Goal: Information Seeking & Learning: Learn about a topic

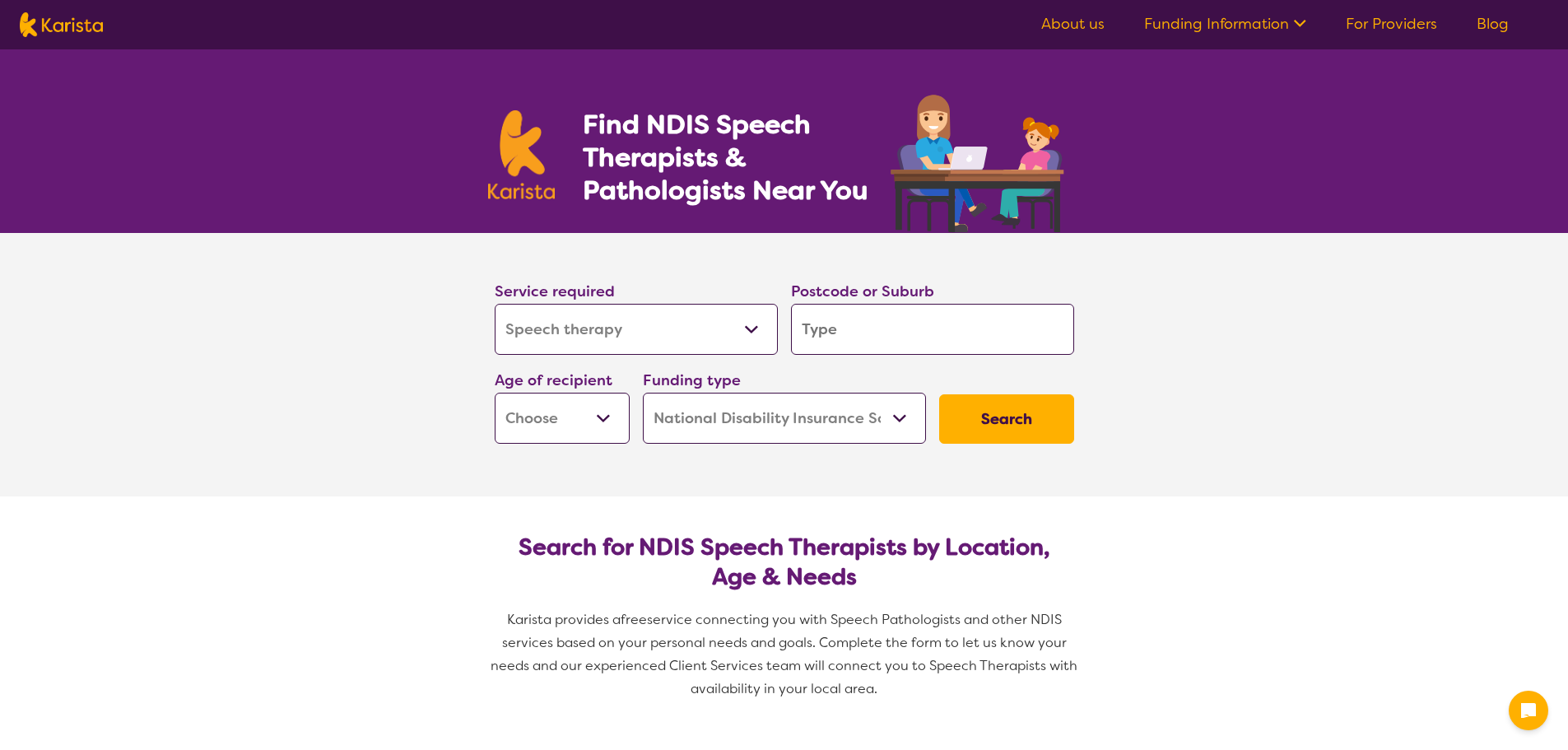
select select "Speech therapy"
select select "NDIS"
select select "Speech therapy"
select select "NDIS"
click at [643, 331] on select "Allied Health Assistant Assessment ([MEDICAL_DATA] or [MEDICAL_DATA]) Behaviour…" at bounding box center [636, 329] width 284 height 51
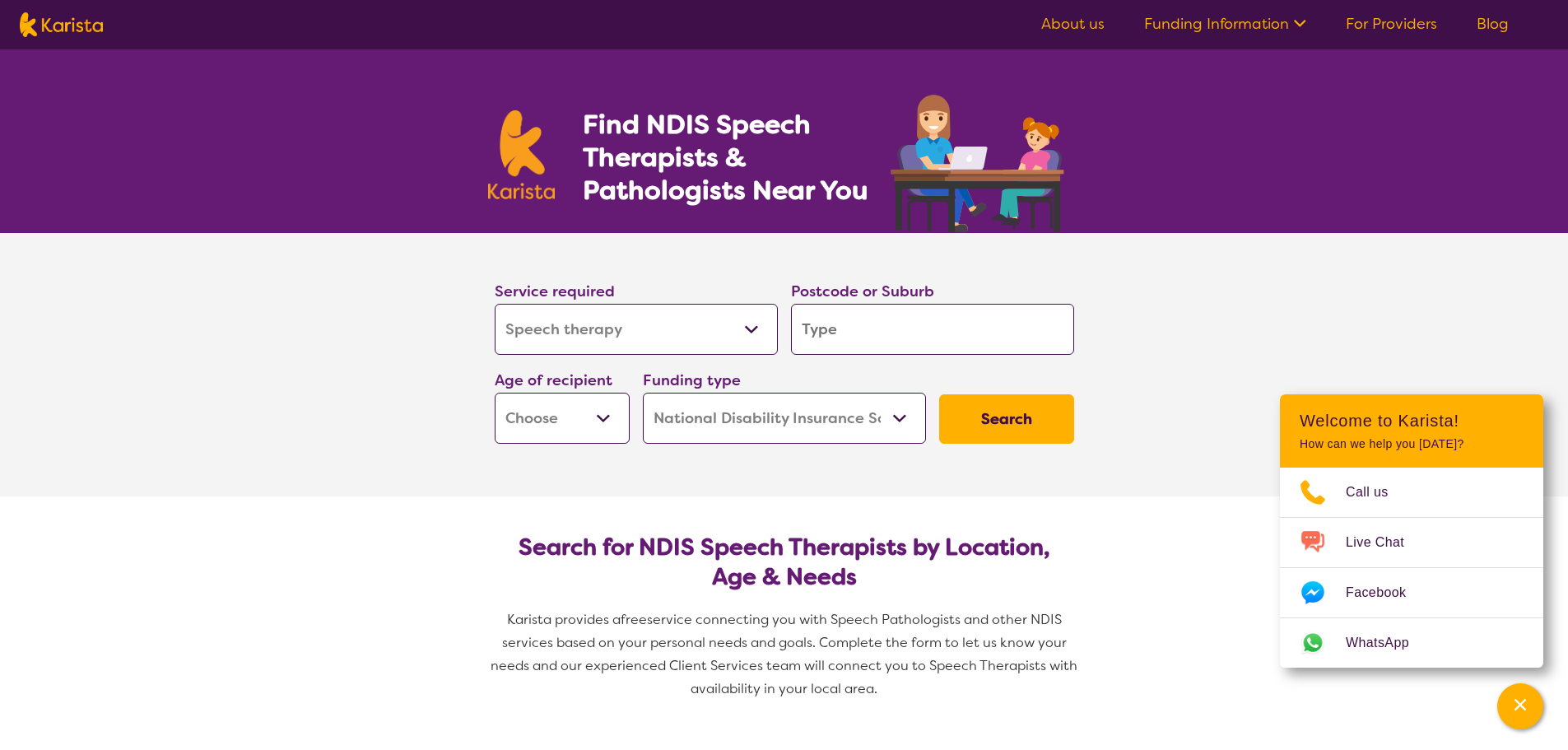
click at [916, 336] on input "search" at bounding box center [932, 329] width 284 height 51
type input "3"
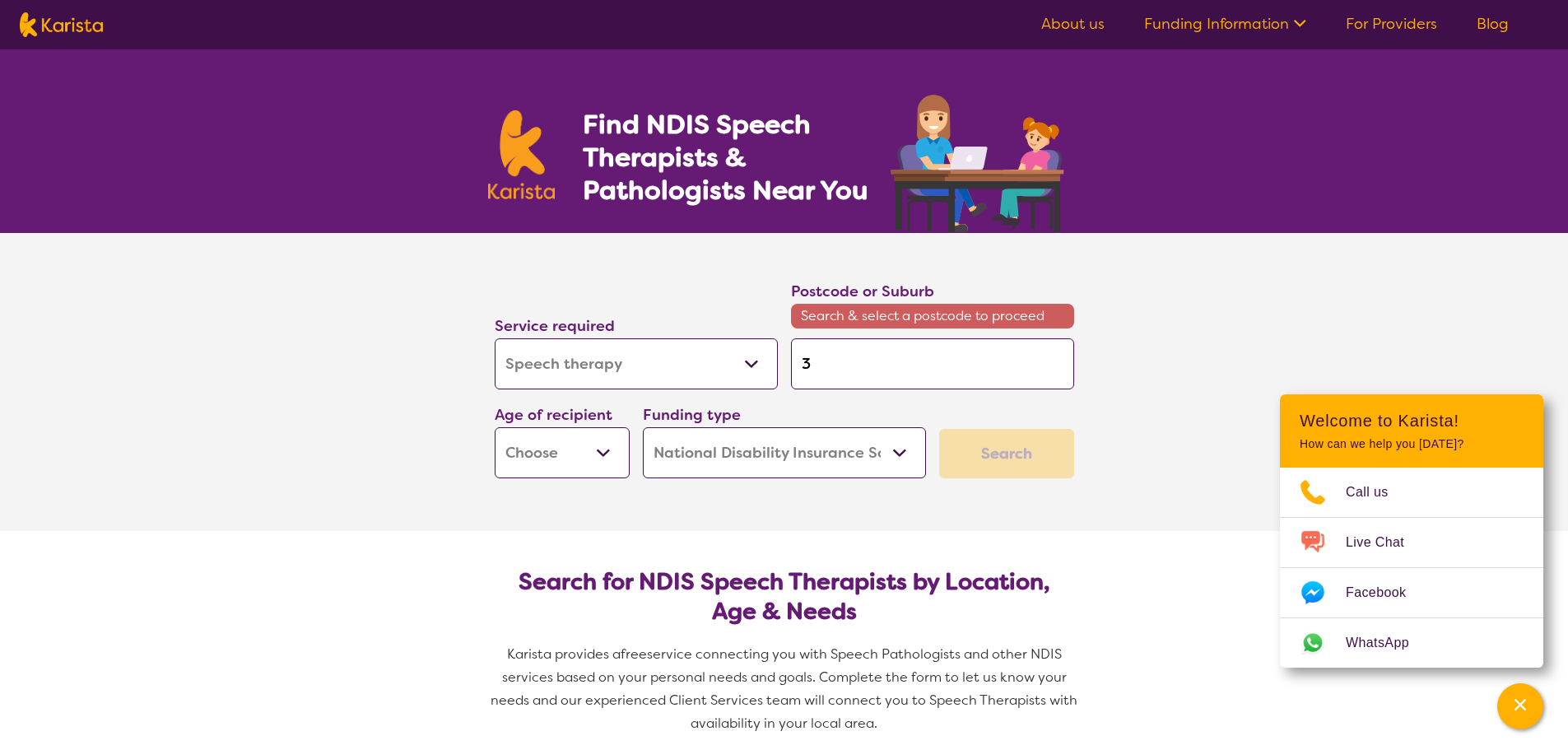
type input "32"
type input "320"
type input "3201"
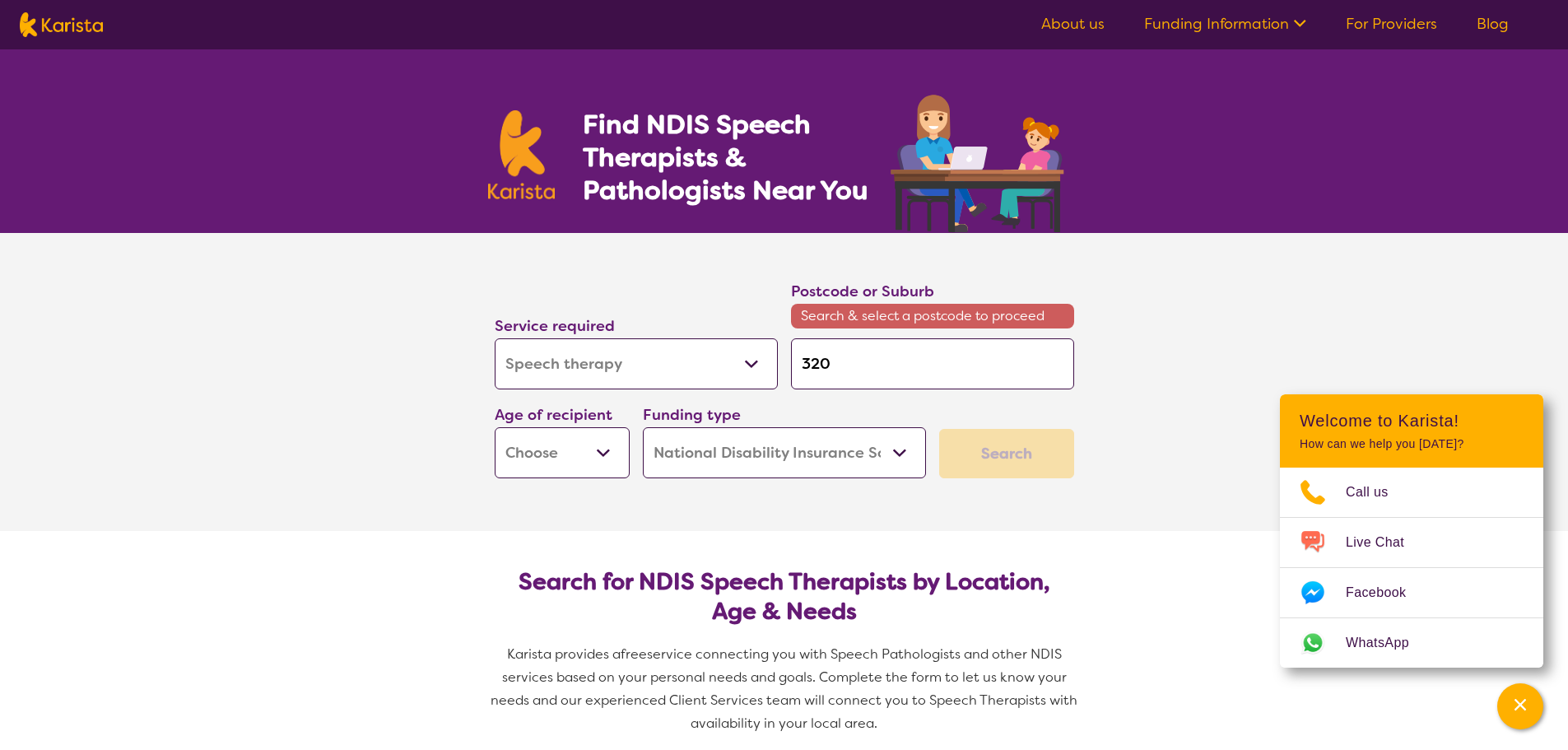
type input "3201"
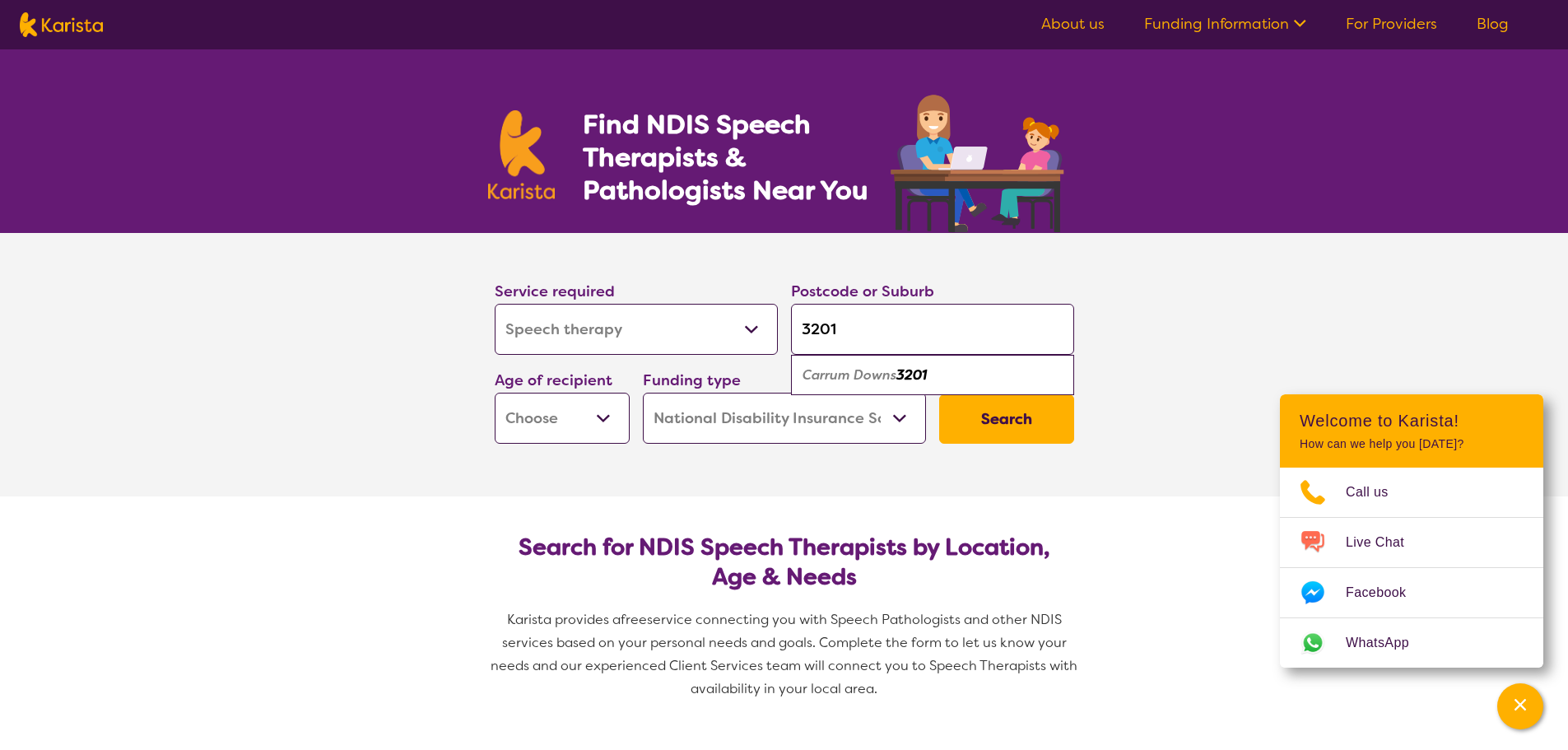
type input "3201"
click at [916, 388] on div "Carrum Downs 3201" at bounding box center [932, 375] width 266 height 32
click at [574, 409] on select "Early Childhood - 0 to 9 Child - 10 to 11 Adolescent - 12 to 17 Adult - 18 to 6…" at bounding box center [562, 418] width 135 height 51
select select "EC"
click at [495, 393] on select "Early Childhood - 0 to 9 Child - 10 to 11 Adolescent - 12 to 17 Adult - 18 to 6…" at bounding box center [562, 418] width 135 height 51
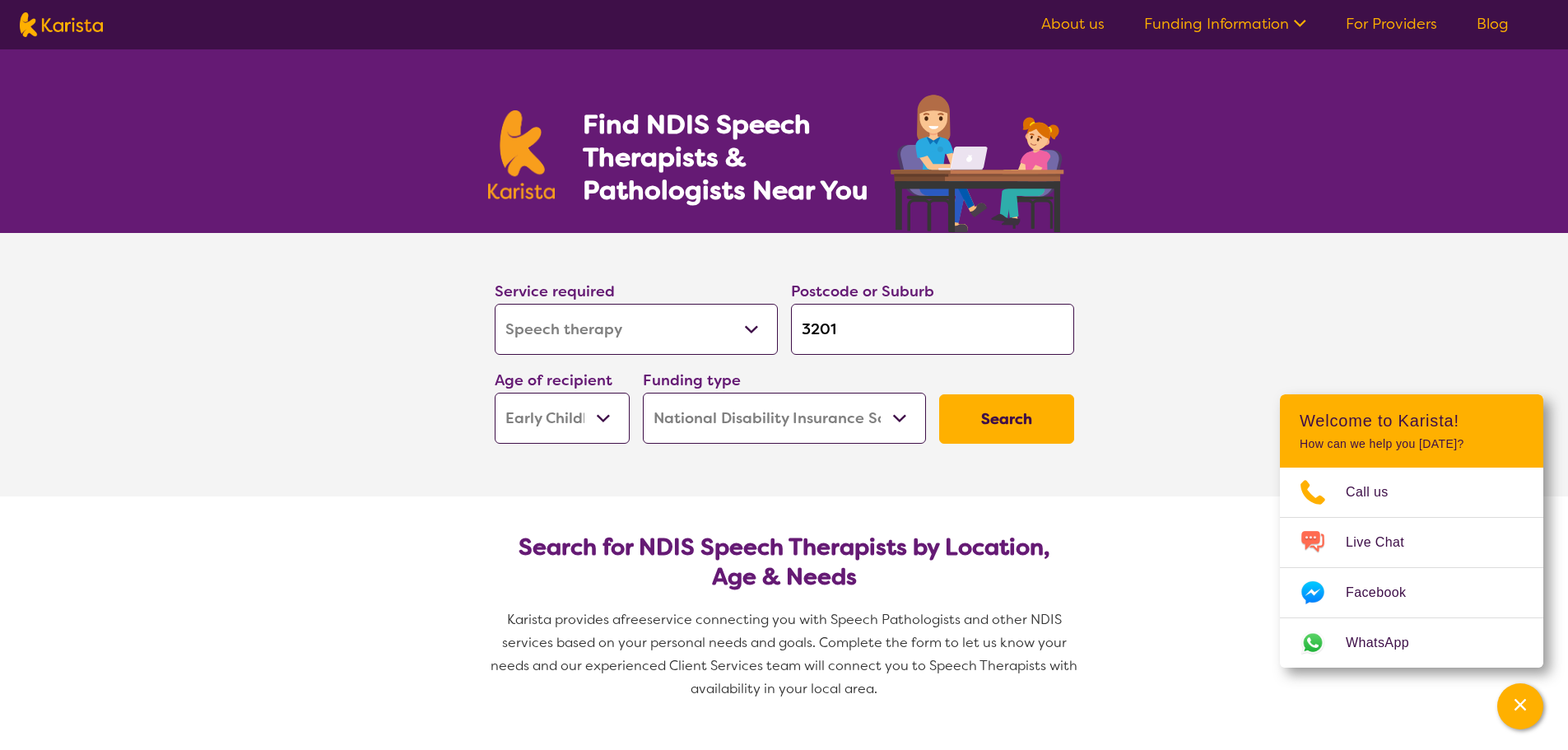
select select "EC"
click at [712, 426] on select "Home Care Package (HCP) National Disability Insurance Scheme (NDIS) I don't know" at bounding box center [784, 418] width 284 height 51
select select "i-don-t-know"
click at [643, 393] on select "Home Care Package (HCP) National Disability Insurance Scheme (NDIS) I don't know" at bounding box center [784, 418] width 284 height 51
select select "i-don-t-know"
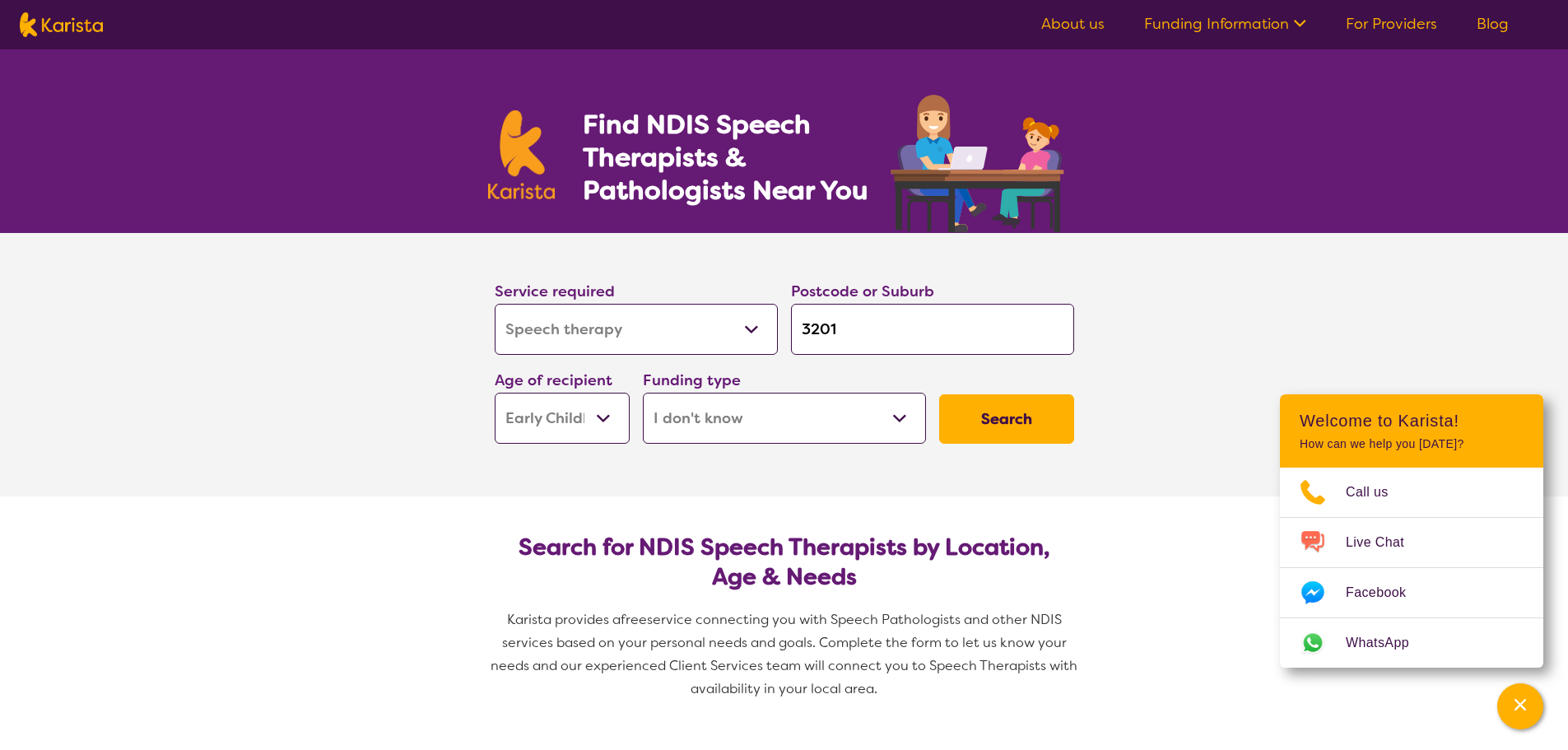
click at [1000, 431] on button "Search" at bounding box center [1006, 419] width 135 height 50
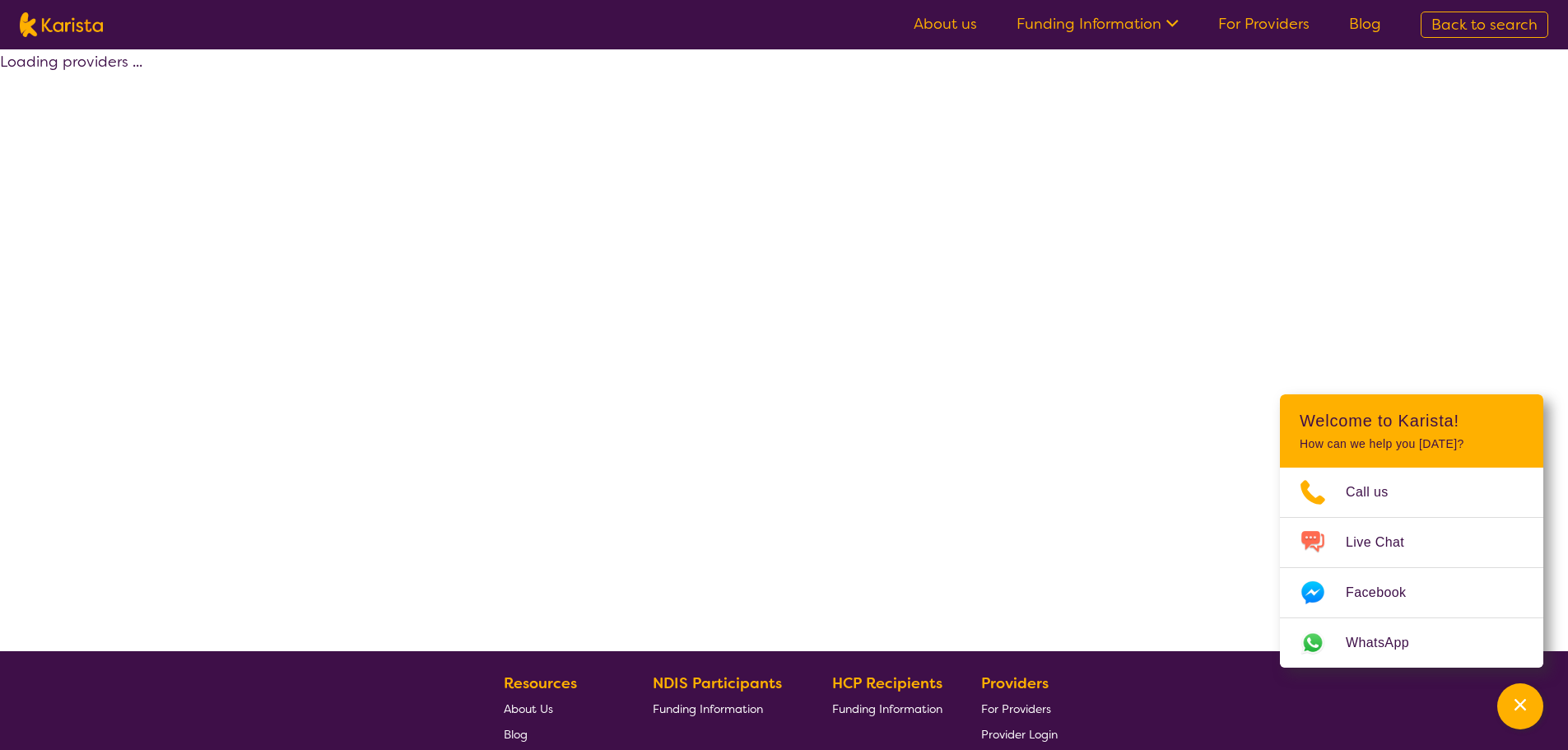
select select "Speech therapy"
select select "EC"
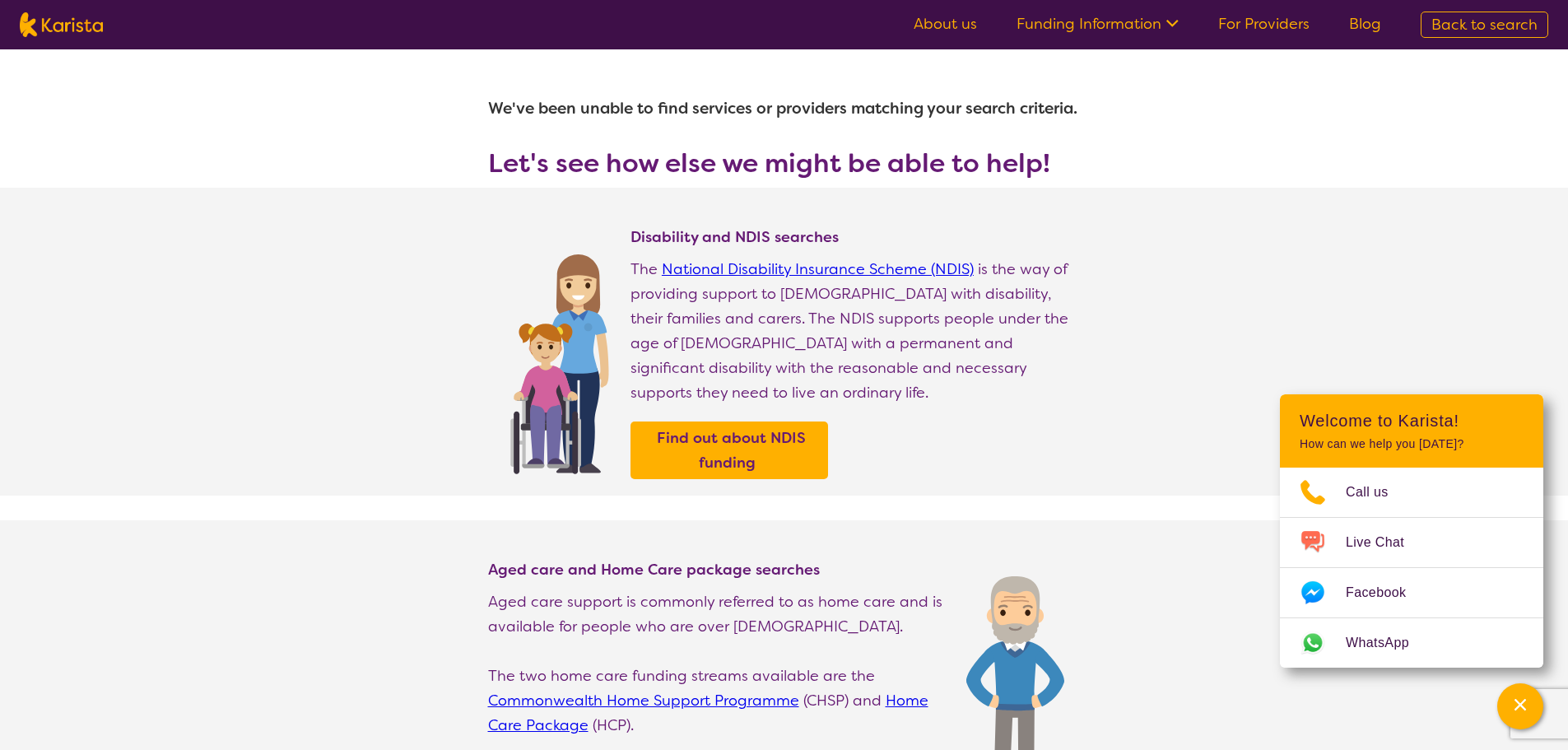
select select "Speech therapy"
select select "EC"
select select "NDIS"
select select "Speech therapy"
select select "EC"
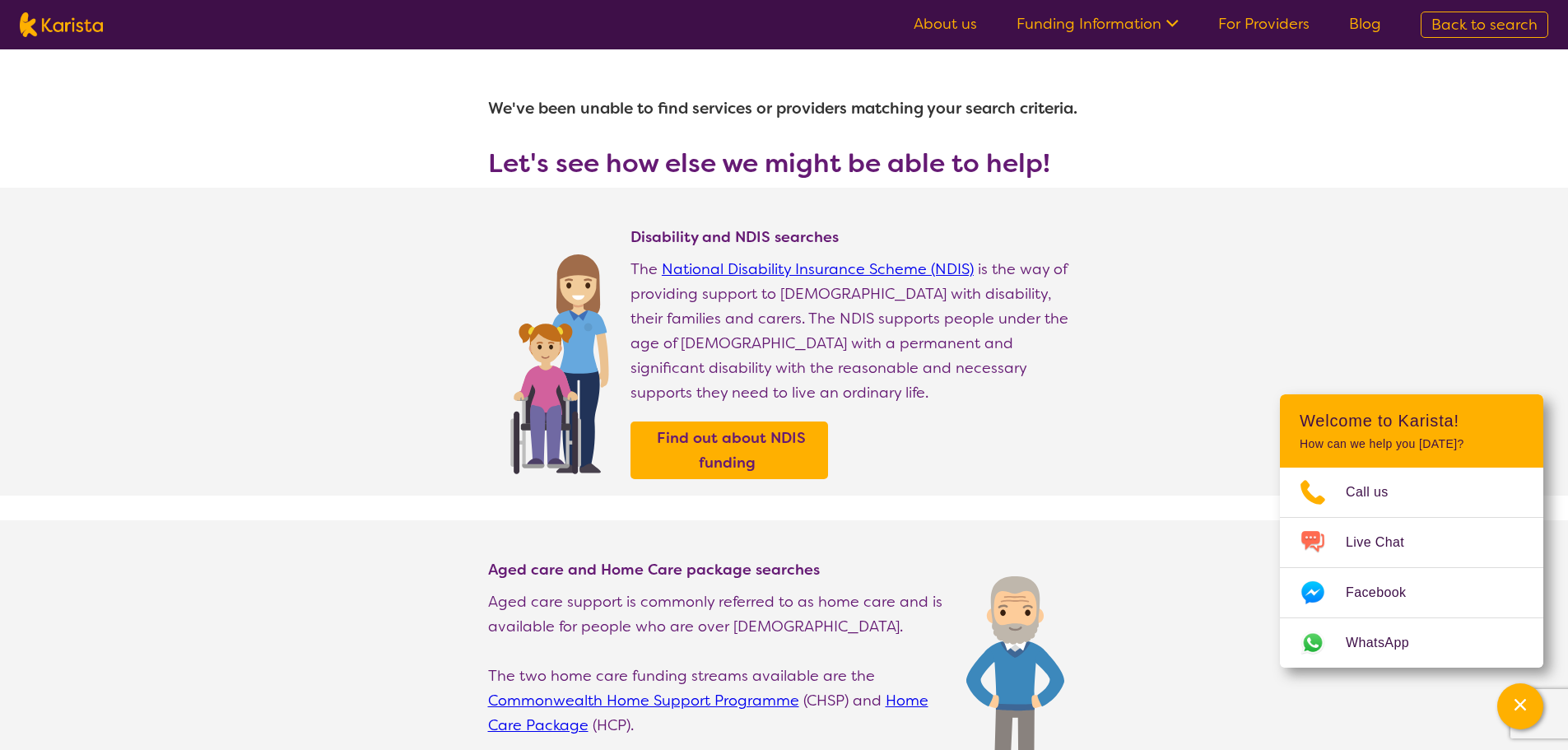
select select "NDIS"
